Goal: Navigation & Orientation: Go to known website

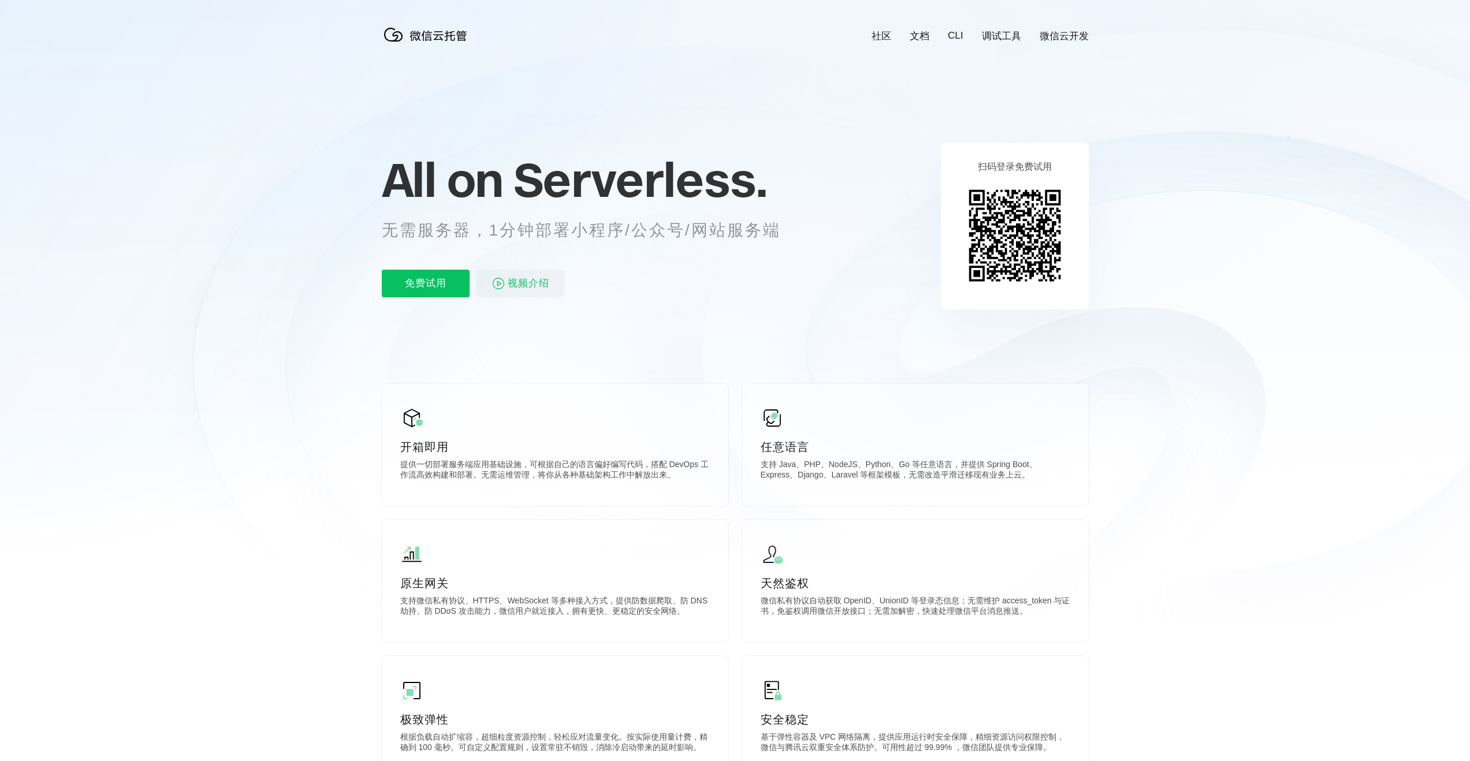
scroll to position [0, 2054]
click at [1031, 275] on div "前往控制台" at bounding box center [1021, 276] width 92 height 23
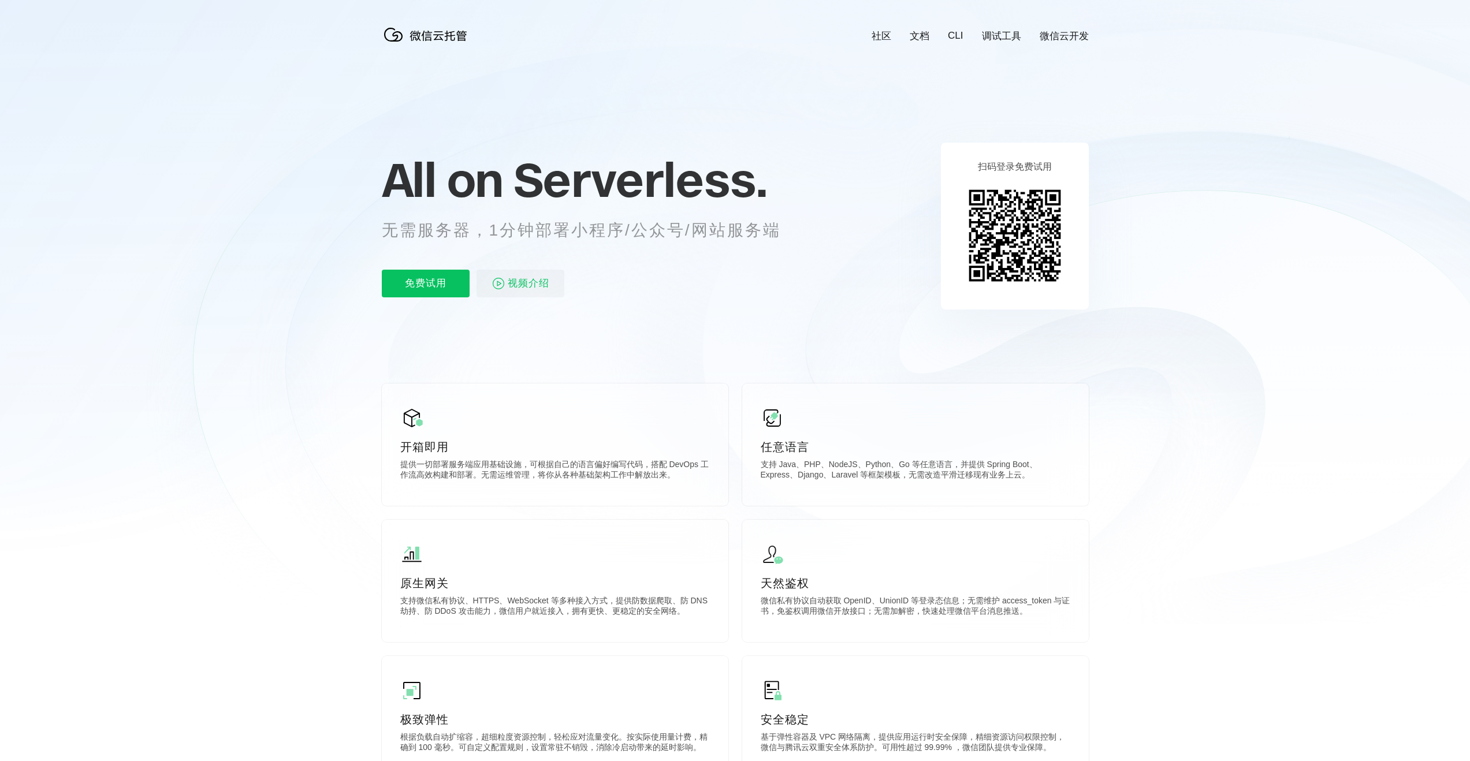
scroll to position [0, 2054]
click at [1148, 178] on icon at bounding box center [735, 312] width 1109 height 624
